Goal: Transaction & Acquisition: Obtain resource

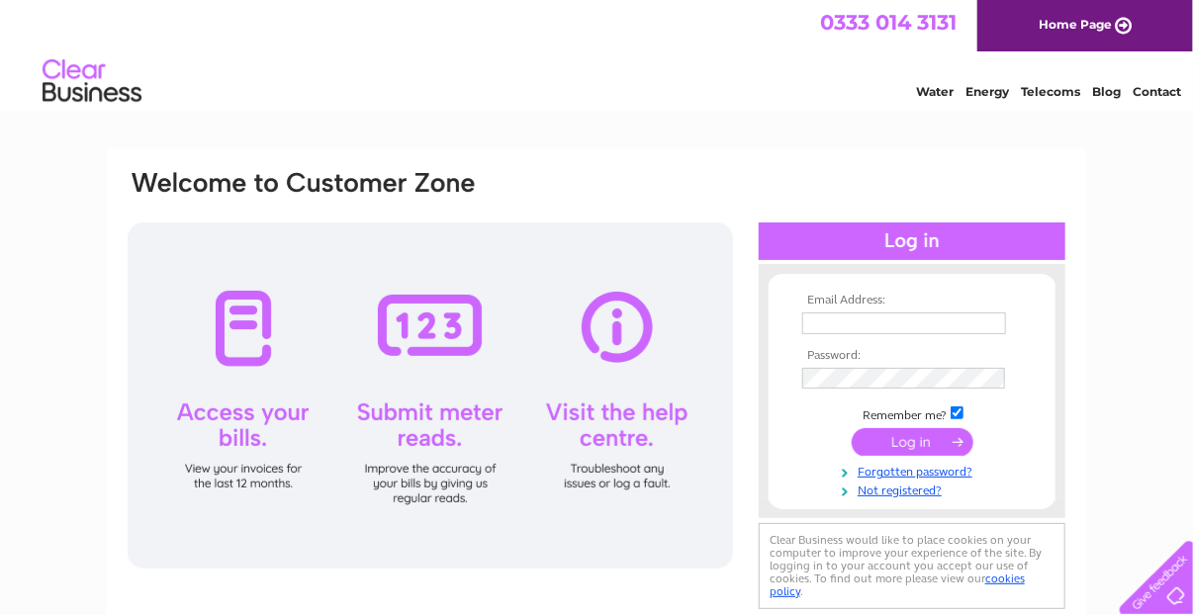
click at [1079, 30] on link "Home Page" at bounding box center [1085, 25] width 216 height 51
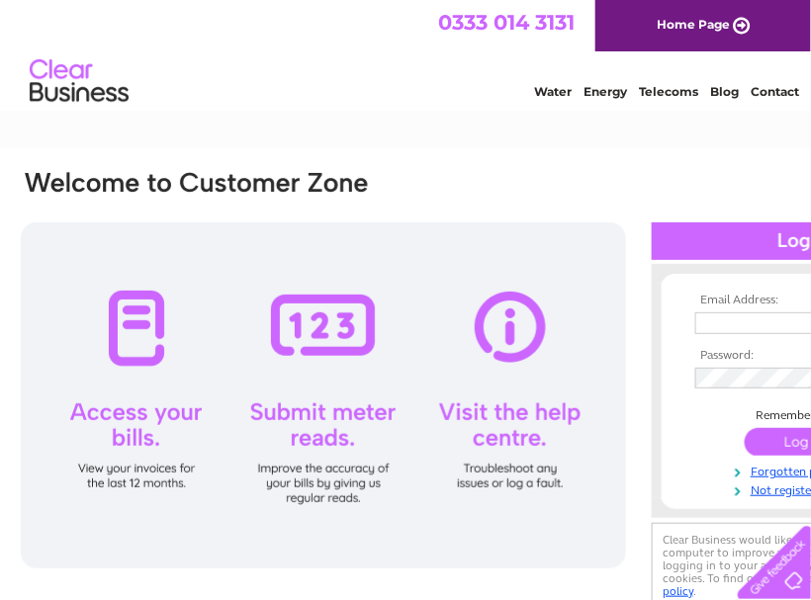
type input "colin.jackson@cable-training.co.uk"
click at [762, 428] on input "submit" at bounding box center [806, 442] width 122 height 28
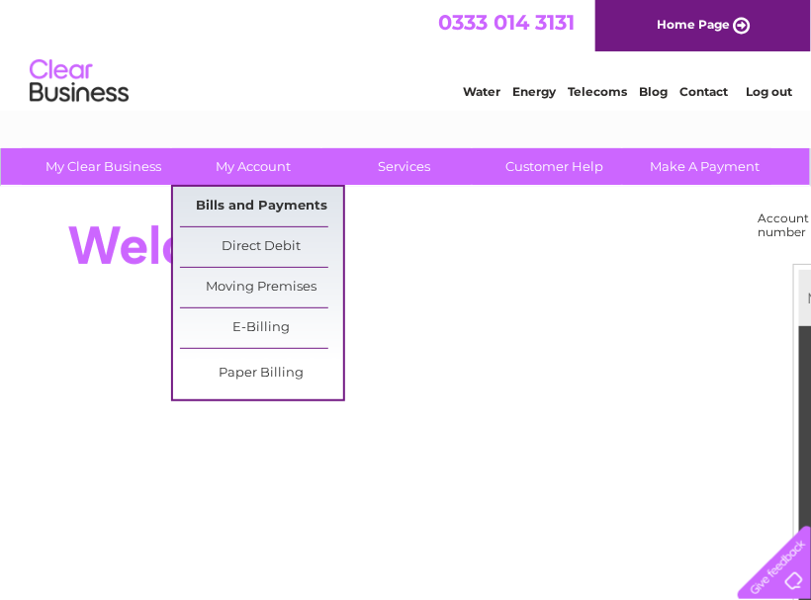
click at [267, 203] on link "Bills and Payments" at bounding box center [261, 207] width 163 height 40
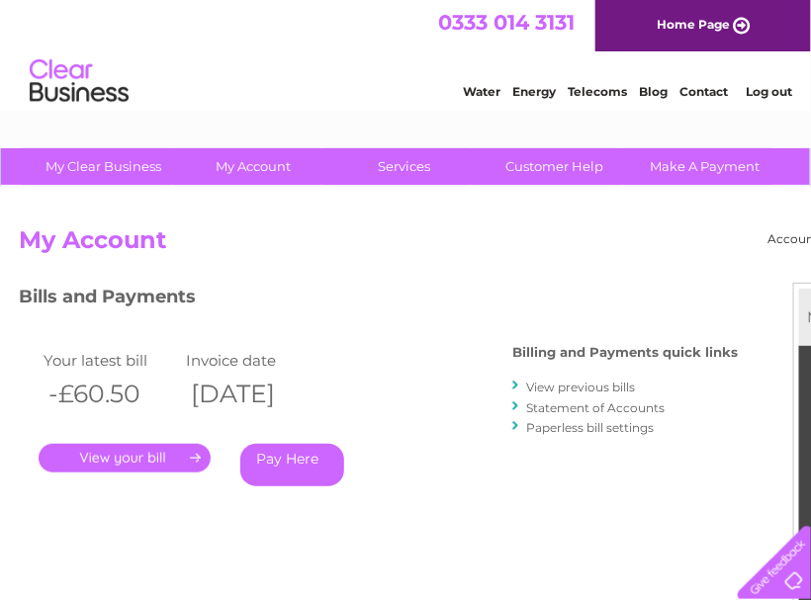
scroll to position [0, 167]
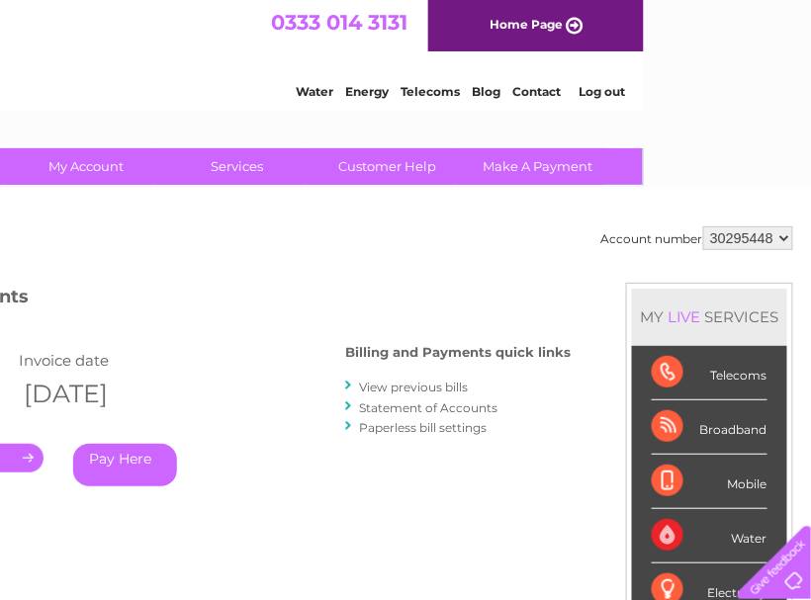
click at [772, 236] on select "30295448 30313649" at bounding box center [748, 238] width 90 height 24
select select "30313649"
click at [703, 226] on select "30295448 30313649" at bounding box center [748, 238] width 90 height 24
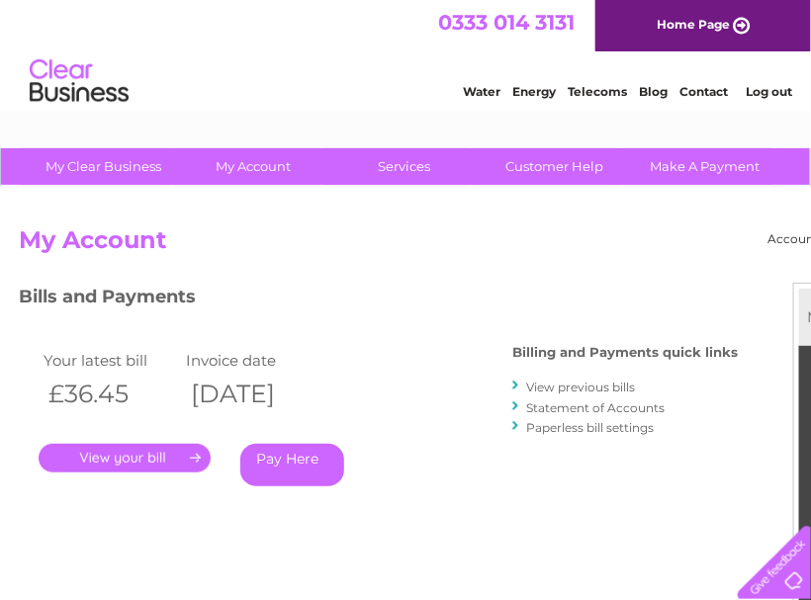
click at [140, 459] on link "." at bounding box center [125, 458] width 172 height 29
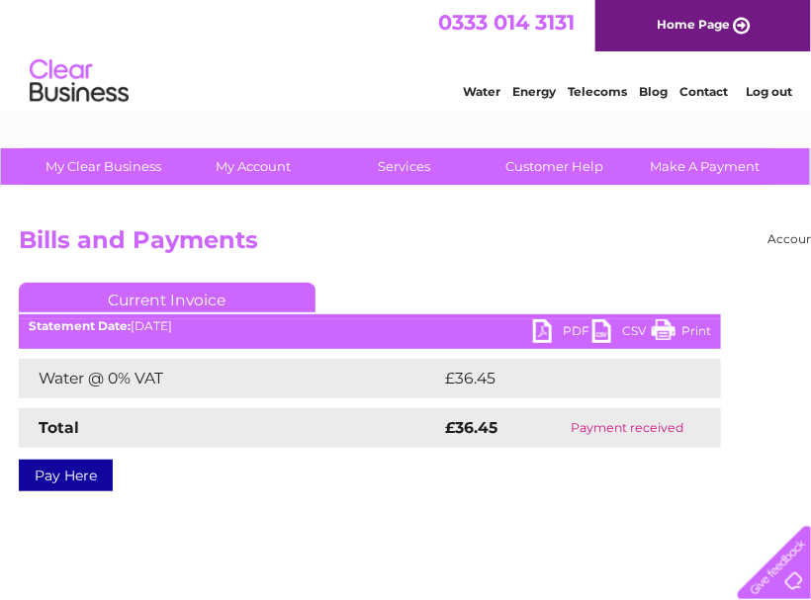
click at [565, 329] on link "PDF" at bounding box center [562, 333] width 59 height 29
